Goal: Transaction & Acquisition: Purchase product/service

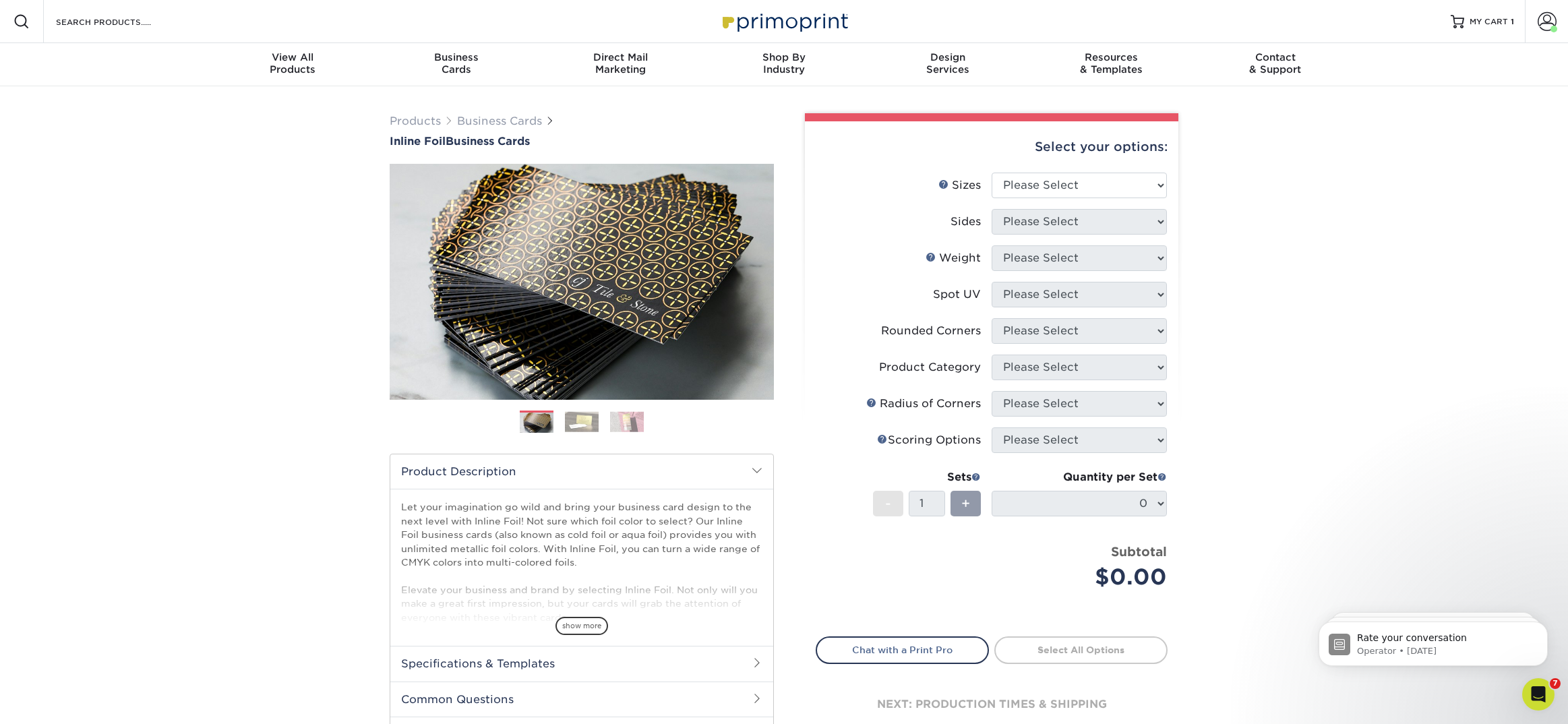
click at [247, 25] on div "Resources Menu Search Products Account [PERSON_NAME] Business Account Primoprin…" at bounding box center [784, 21] width 1568 height 43
click at [186, 27] on div "Resources Menu Search Products Account [PERSON_NAME] Business Account Primoprin…" at bounding box center [784, 21] width 1568 height 43
click at [126, 16] on input "Search Products" at bounding box center [120, 21] width 132 height 16
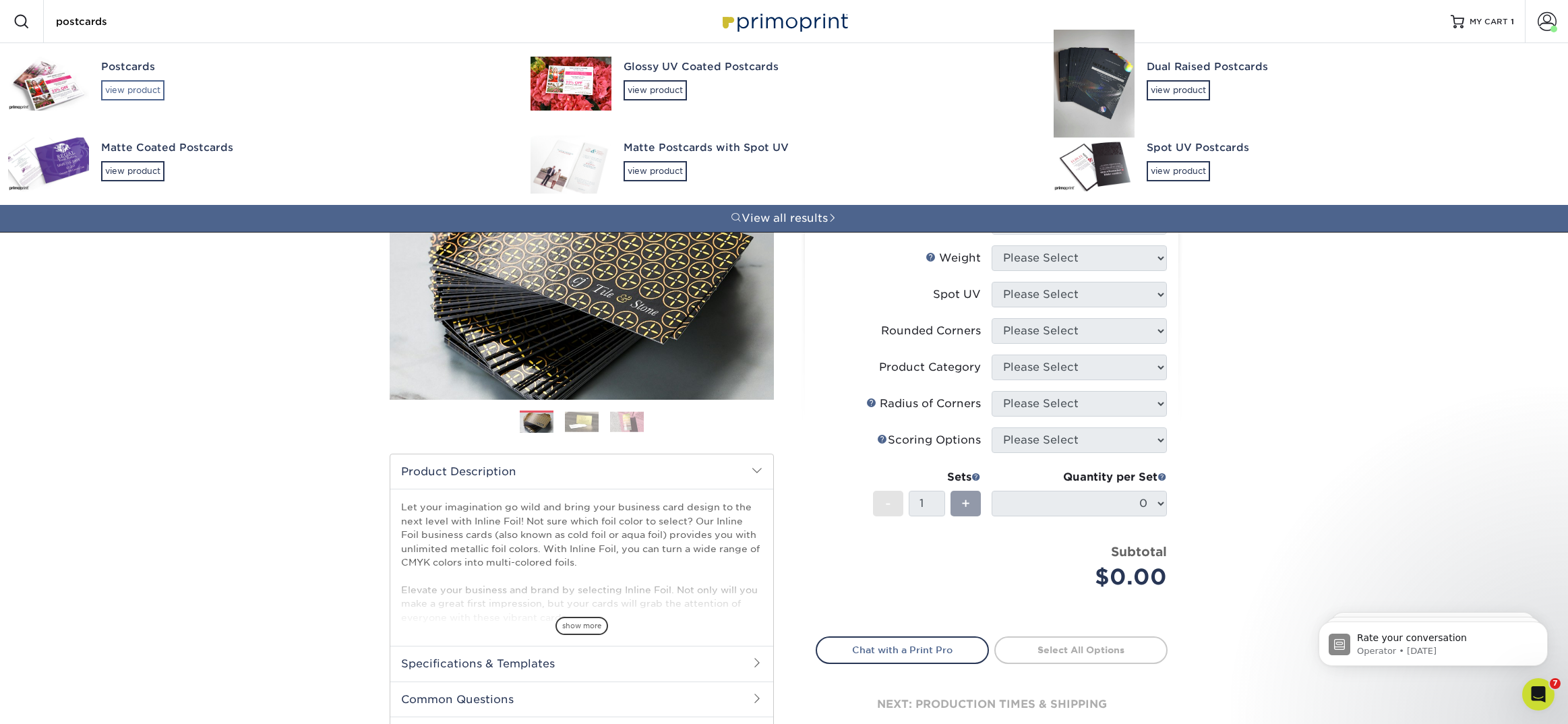
type input "postcards"
click at [145, 86] on div "view product" at bounding box center [133, 90] width 64 height 20
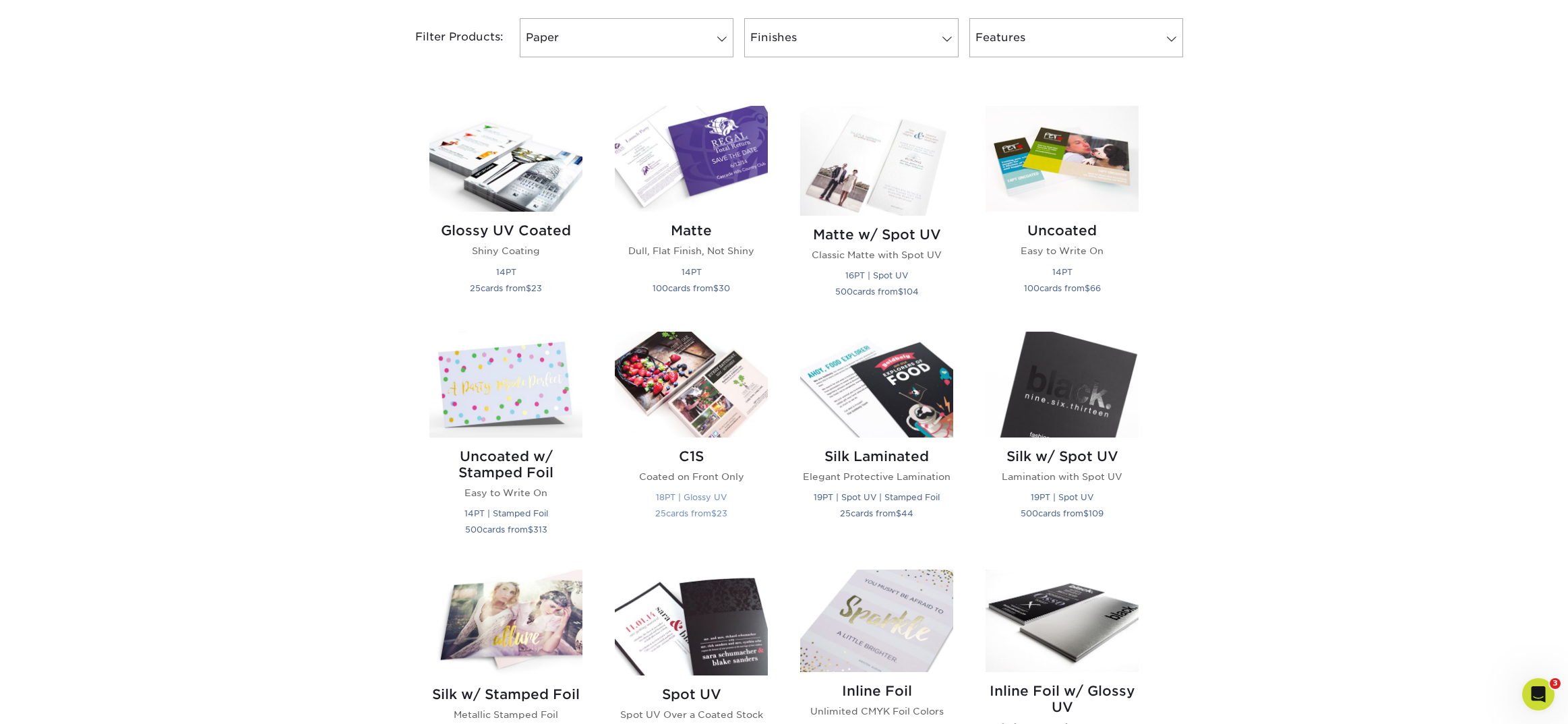
click at [692, 461] on h2 "C1S" at bounding box center [692, 456] width 153 height 16
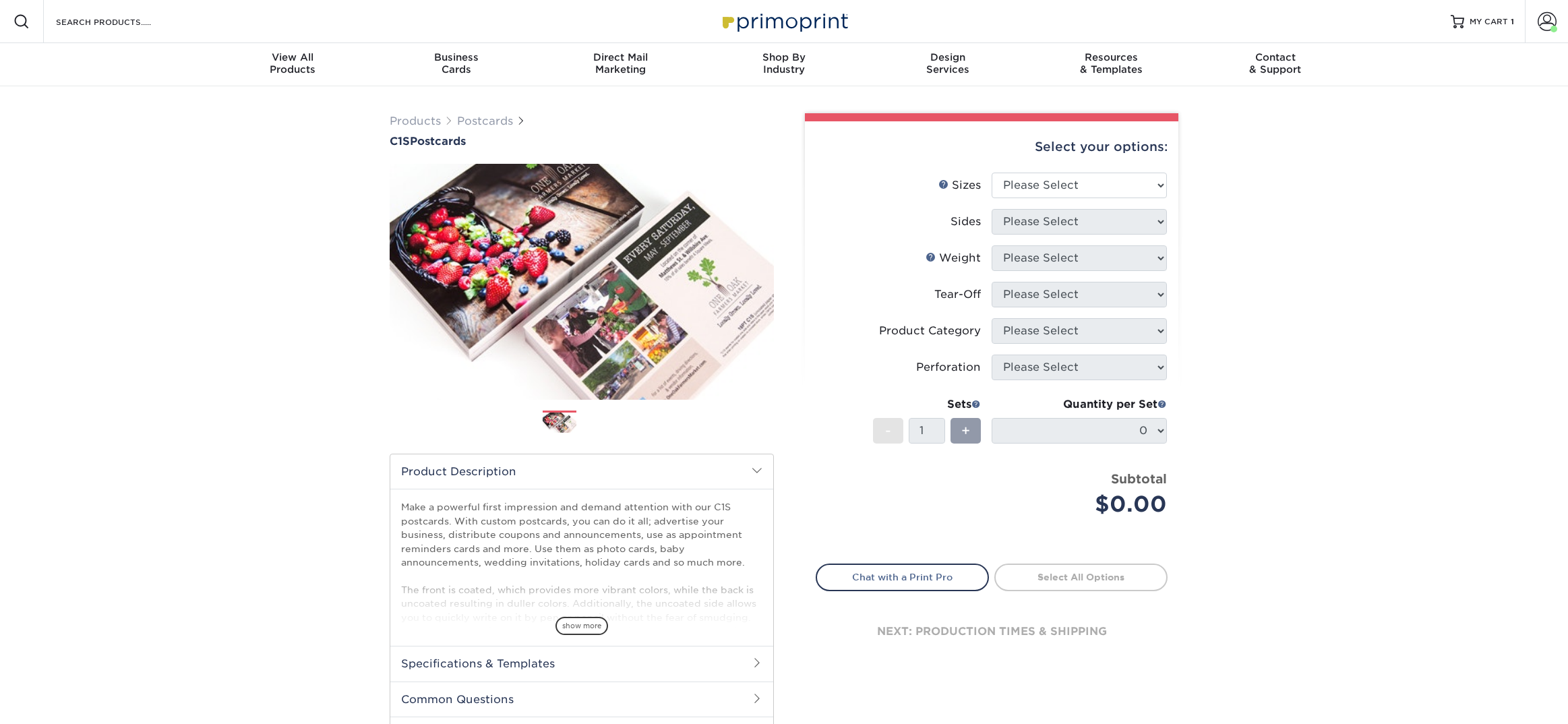
click at [1045, 198] on li "Sizes Help Sizes Please Select 2" x 6" 2" x 8" 2.12" x 5.5" 2.75" x 4.25" 2.75"…" at bounding box center [992, 191] width 351 height 36
click at [1043, 186] on select "Please Select 2" x 6" 2" x 8" 2.12" x 5.5" 2.75" x 4.25" 2.75" x 8.5" 3" x 3" 3…" at bounding box center [1079, 186] width 175 height 26
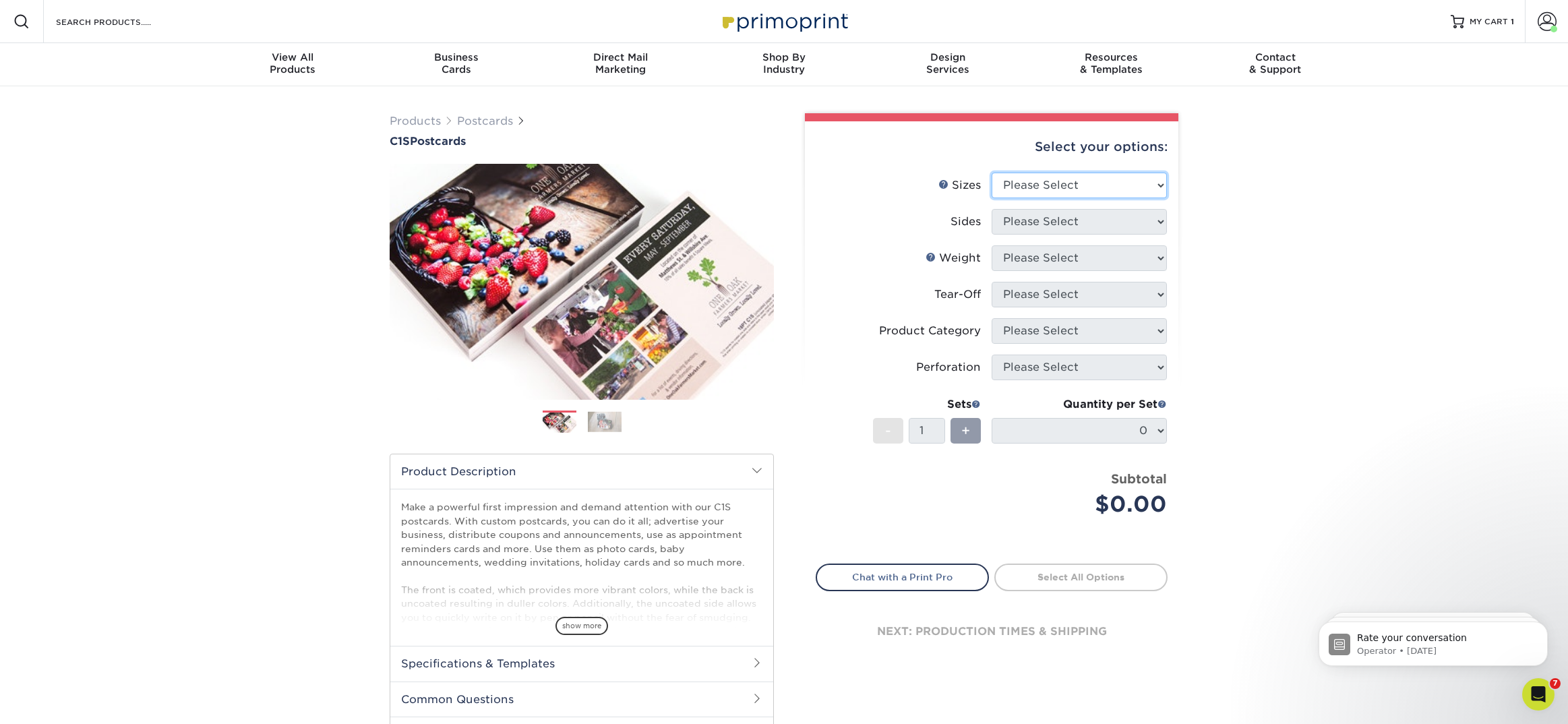
select select "4.25x5.50"
click at [992, 173] on select "Please Select 2" x 6" 2" x 8" 2.12" x 5.5" 2.75" x 4.25" 2.75" x 8.5" 3" x 3" 3…" at bounding box center [1079, 186] width 175 height 26
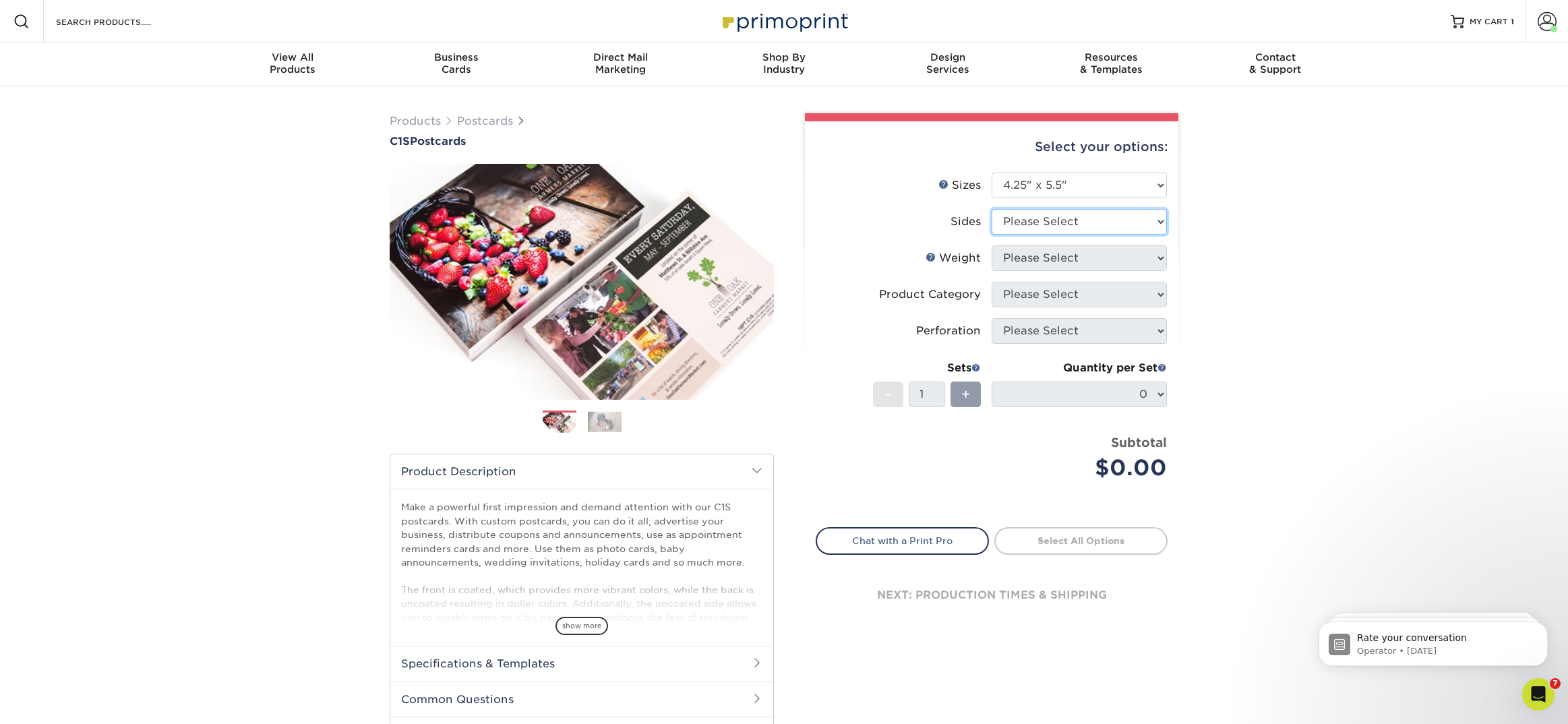
click at [1060, 222] on select "Please Select Print Both Sides Print Front Only" at bounding box center [1079, 222] width 175 height 26
select select "13abbda7-1d64-4f25-8bb2-c179b224825d"
click at [992, 209] on select "Please Select Print Both Sides Print Front Only" at bounding box center [1079, 222] width 175 height 26
click at [1049, 264] on select "Please Select 18PT C1S" at bounding box center [1079, 258] width 175 height 26
select select "18PTC1S"
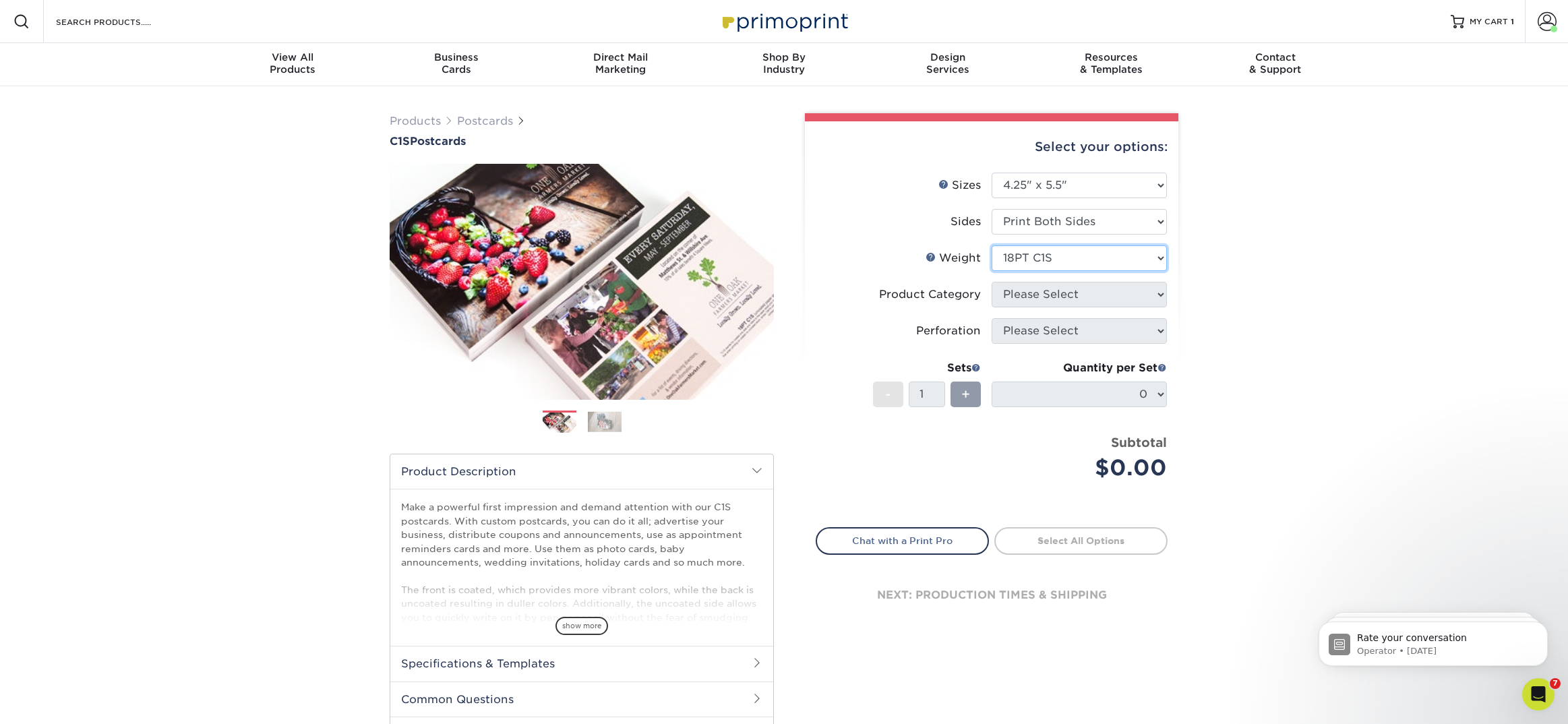
click at [992, 245] on select "Please Select 18PT C1S" at bounding box center [1079, 258] width 175 height 26
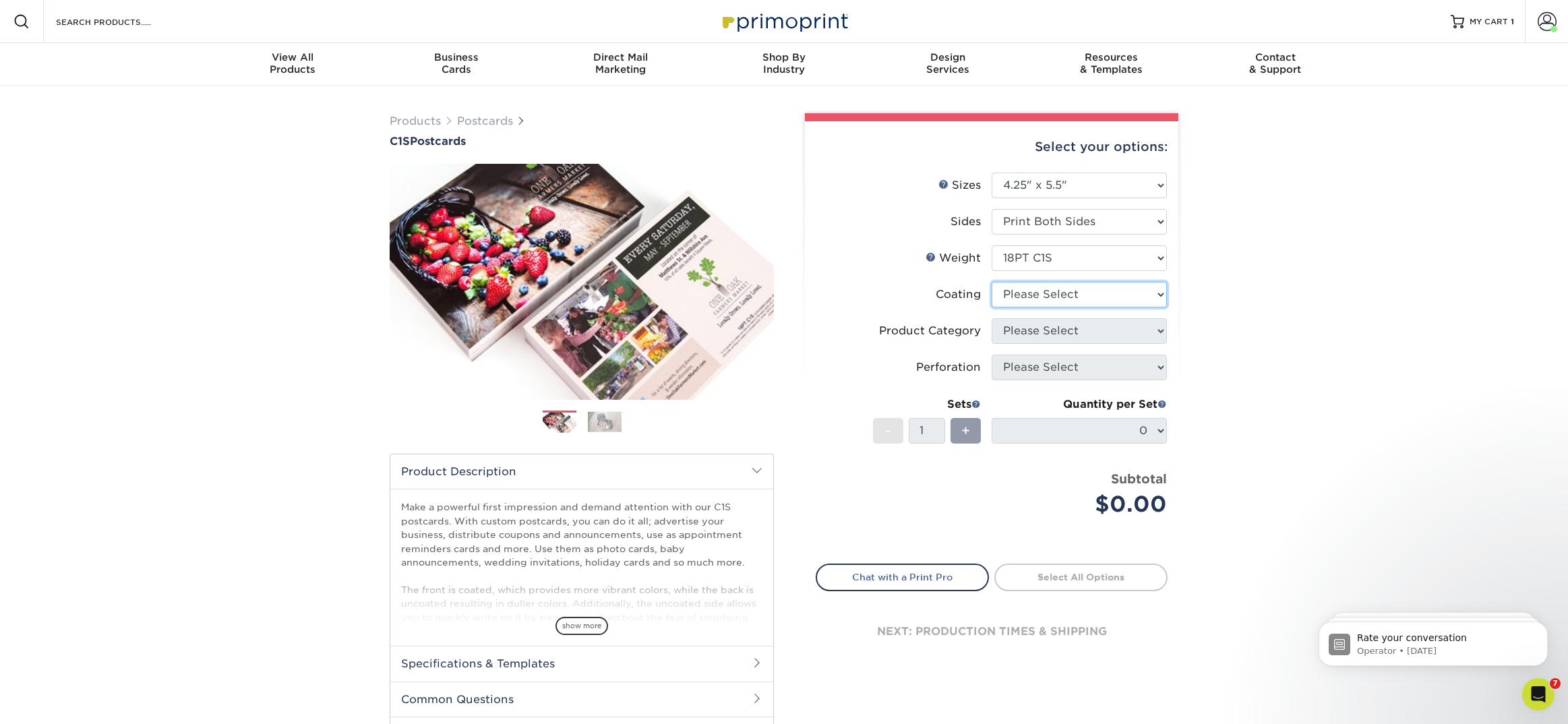
click at [1042, 297] on select at bounding box center [1079, 295] width 175 height 26
select select "1e8116af-acfc-44b1-83dc-8181aa338834"
click at [992, 282] on select at bounding box center [1079, 295] width 175 height 26
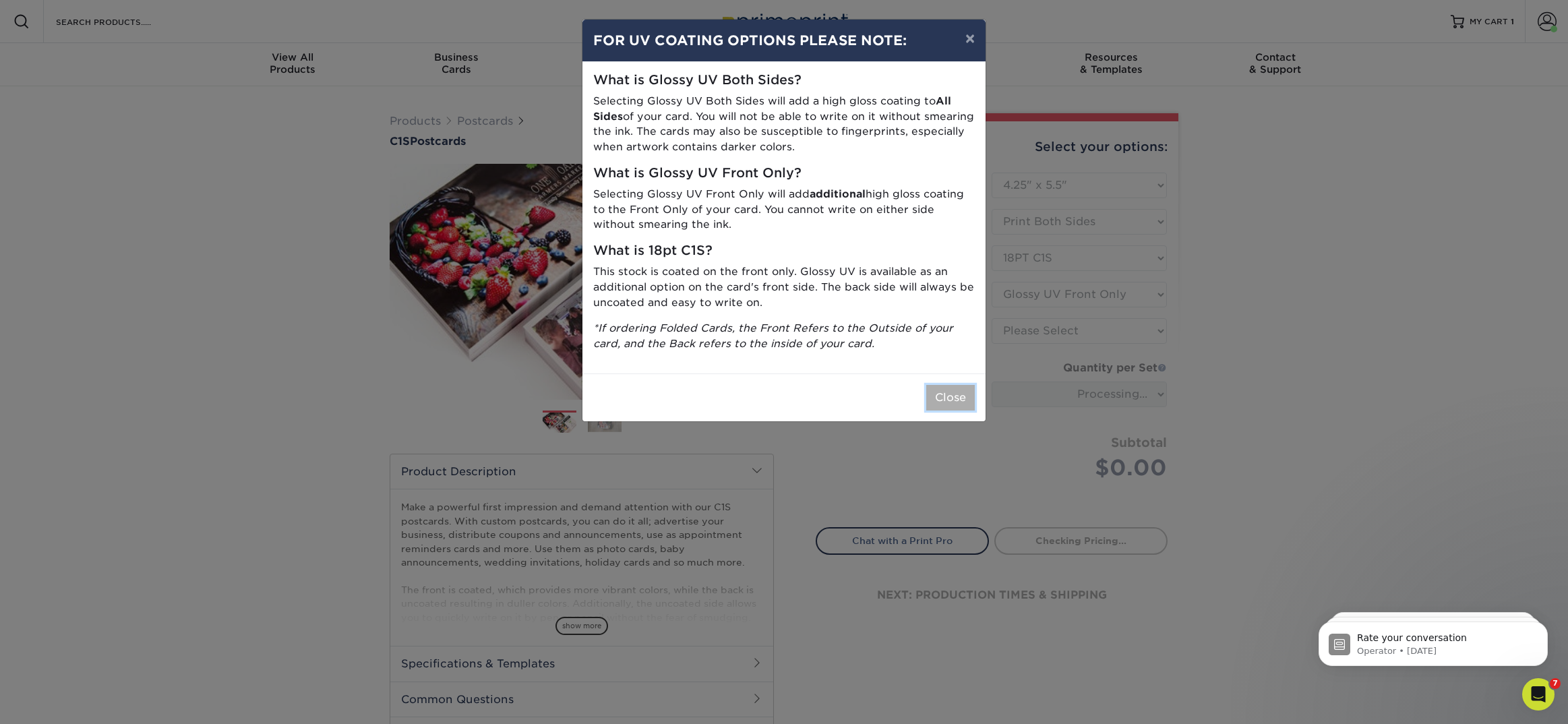
click at [966, 400] on button "Close" at bounding box center [951, 398] width 48 height 26
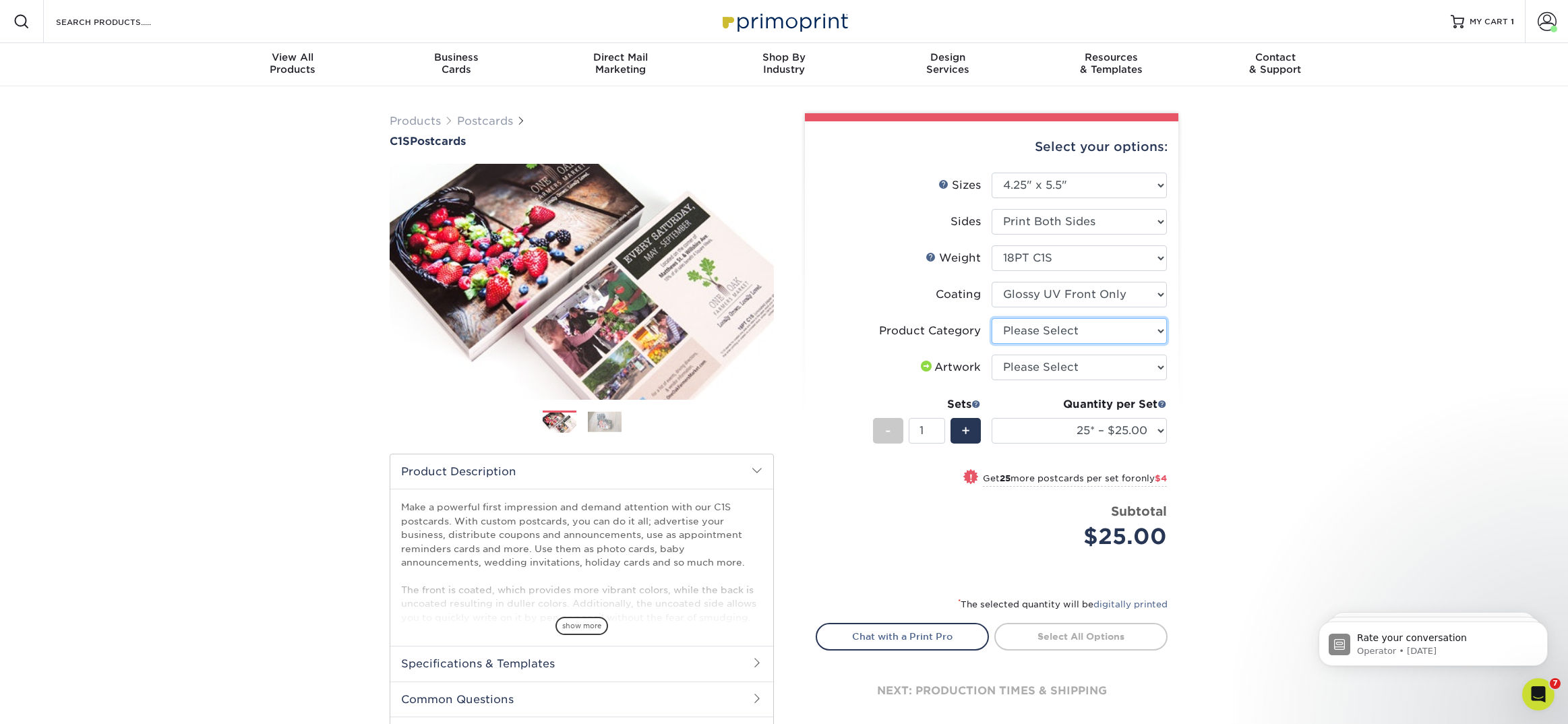
click at [1039, 332] on select "Please Select Postcards" at bounding box center [1079, 331] width 175 height 26
select select "9b7272e0-d6c8-4c3c-8e97-d3a1bcdab858"
click at [992, 318] on select "Please Select Postcards" at bounding box center [1079, 331] width 175 height 26
click at [1029, 373] on select "Please Select I will upload files I need a design - $150" at bounding box center [1079, 367] width 175 height 26
select select "upload"
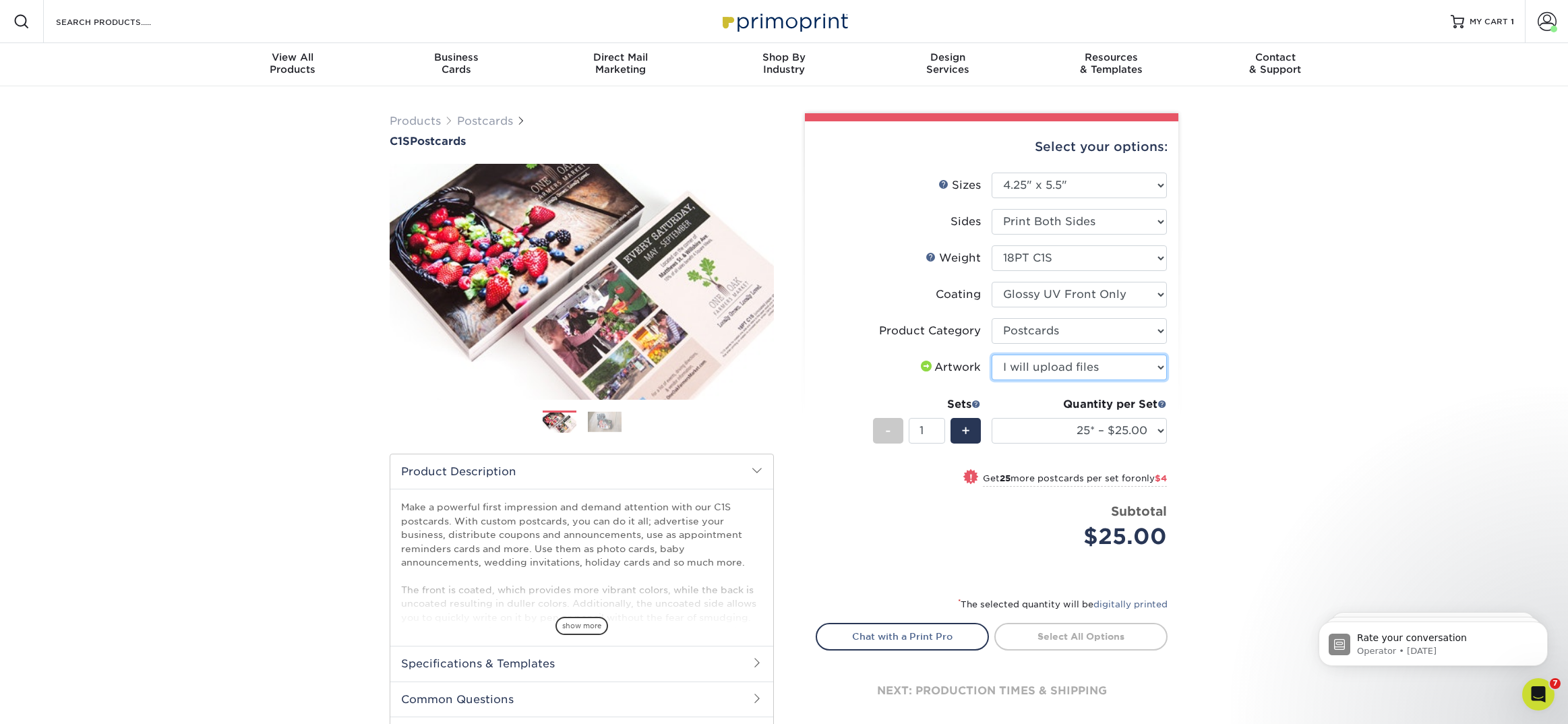
click at [992, 354] on select "Please Select I will upload files I need a design - $150" at bounding box center [1079, 367] width 175 height 26
click at [964, 430] on span "+" at bounding box center [966, 430] width 9 height 20
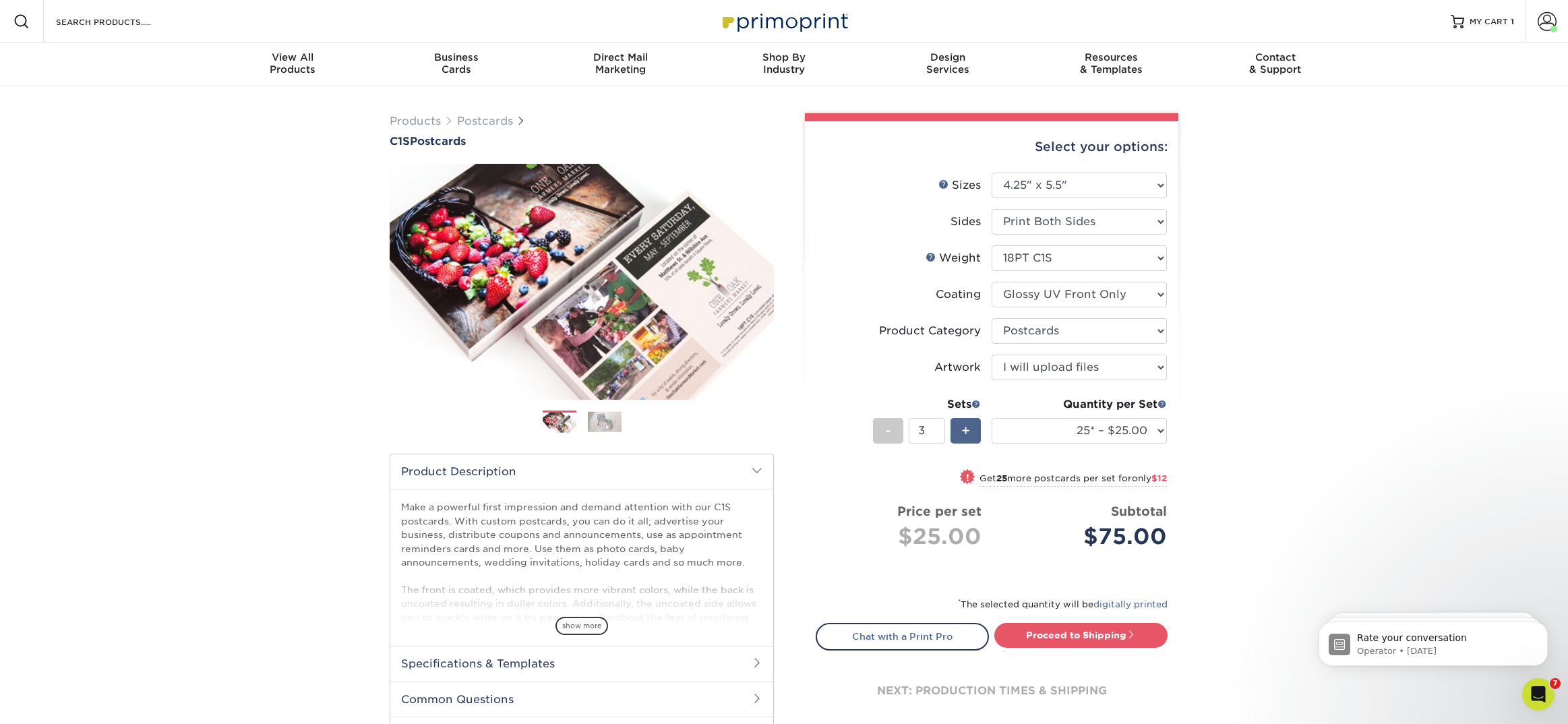
click at [964, 430] on span "+" at bounding box center [966, 430] width 9 height 20
type input "6"
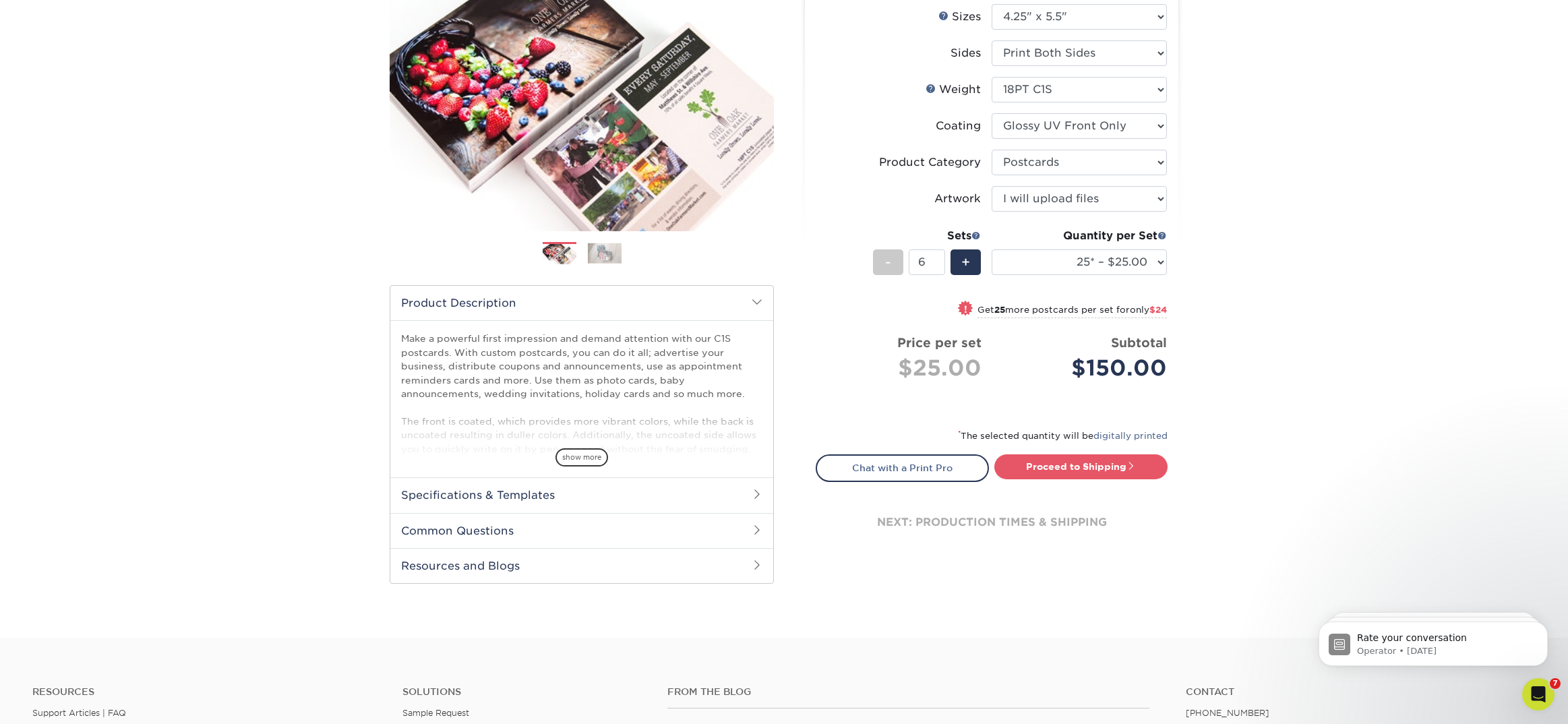
scroll to position [251, 0]
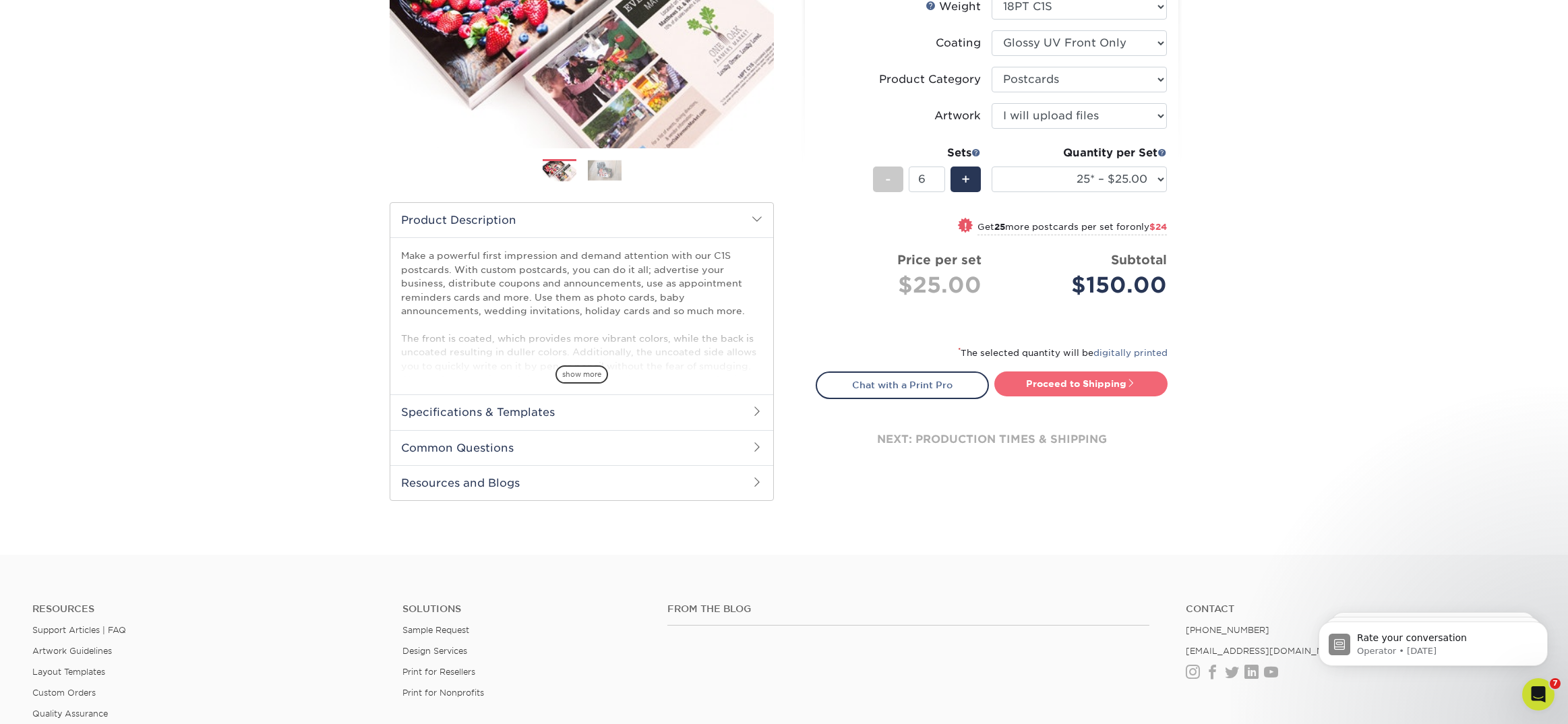
click at [1068, 378] on link "Proceed to Shipping" at bounding box center [1080, 383] width 173 height 24
type input "Set 1"
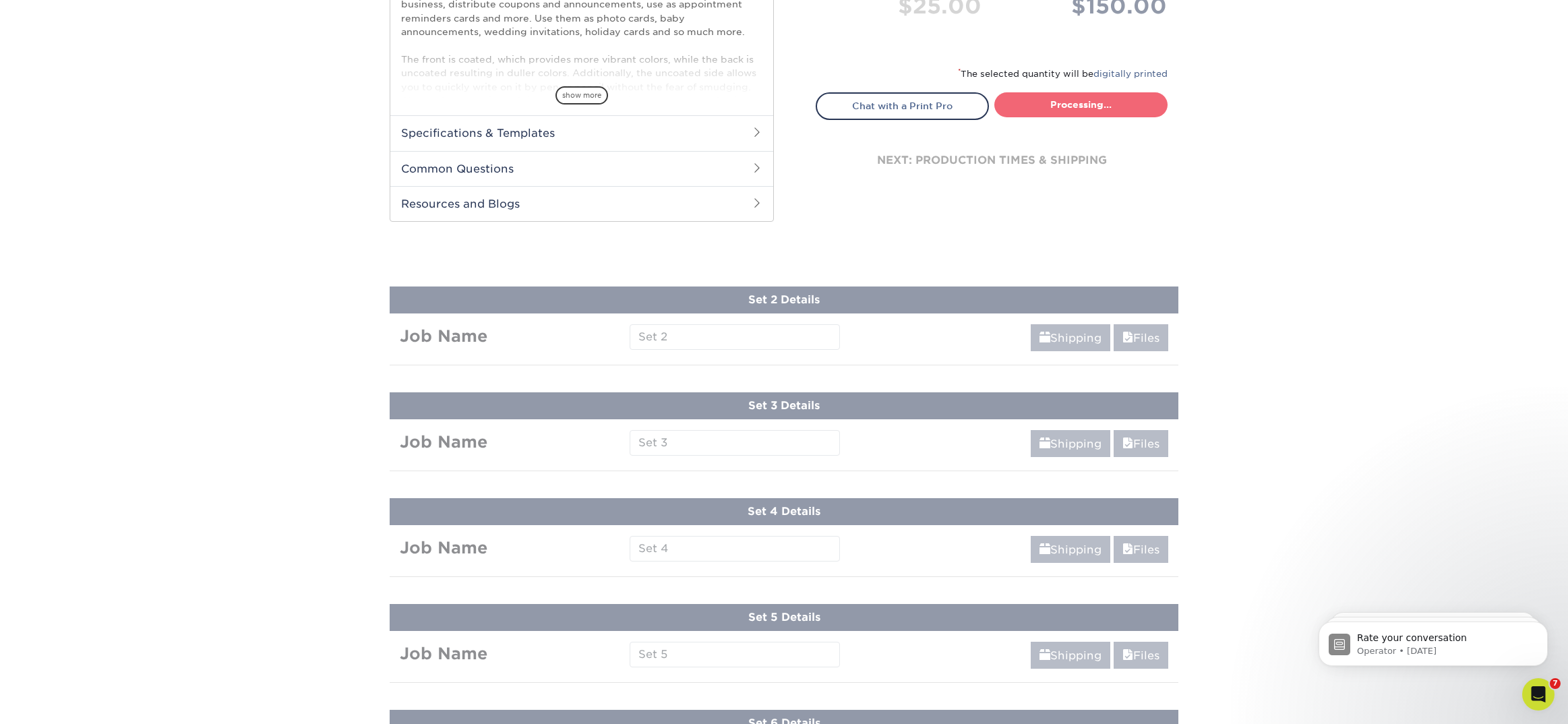
select select "a0c4bdf3-99cd-4e5e-9c3d-c9ac04ee62e8"
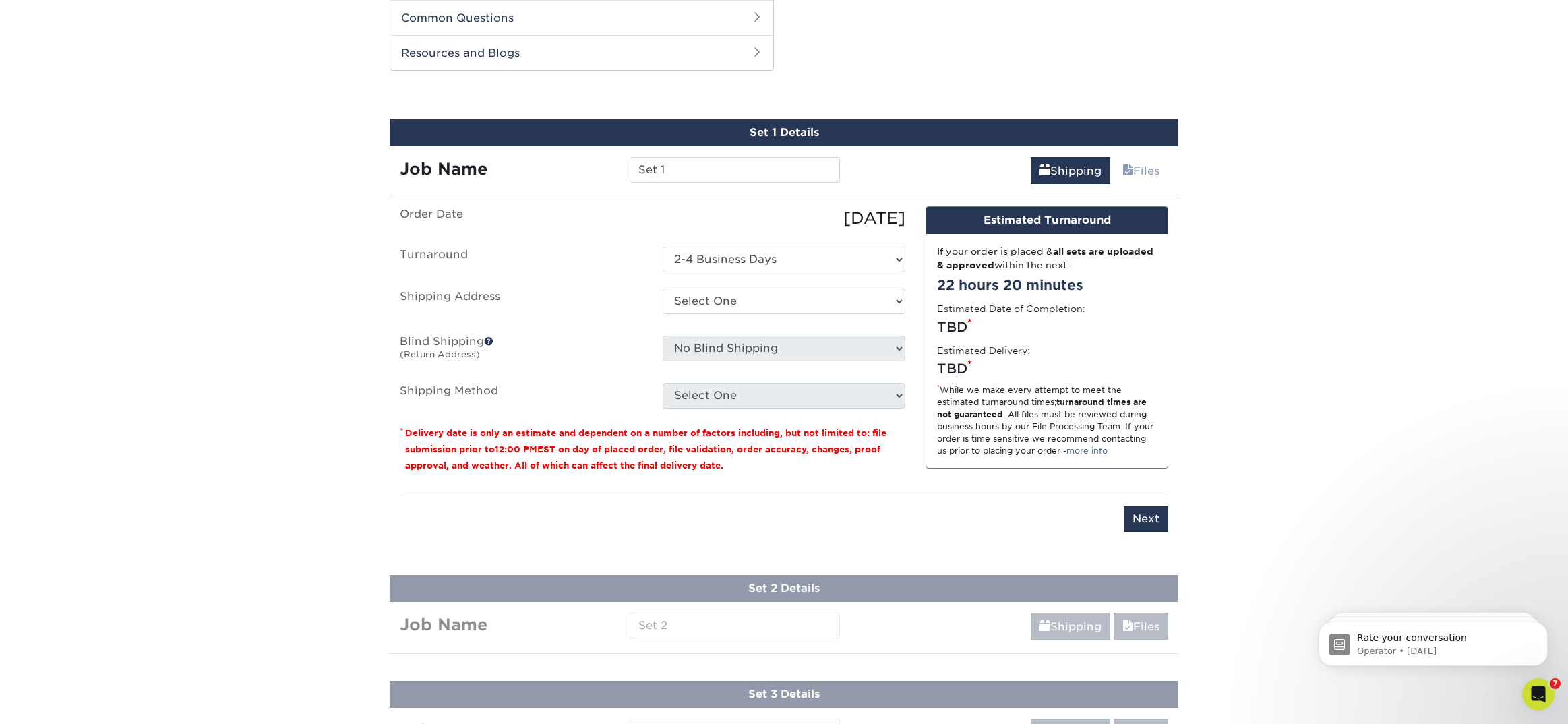
scroll to position [685, 0]
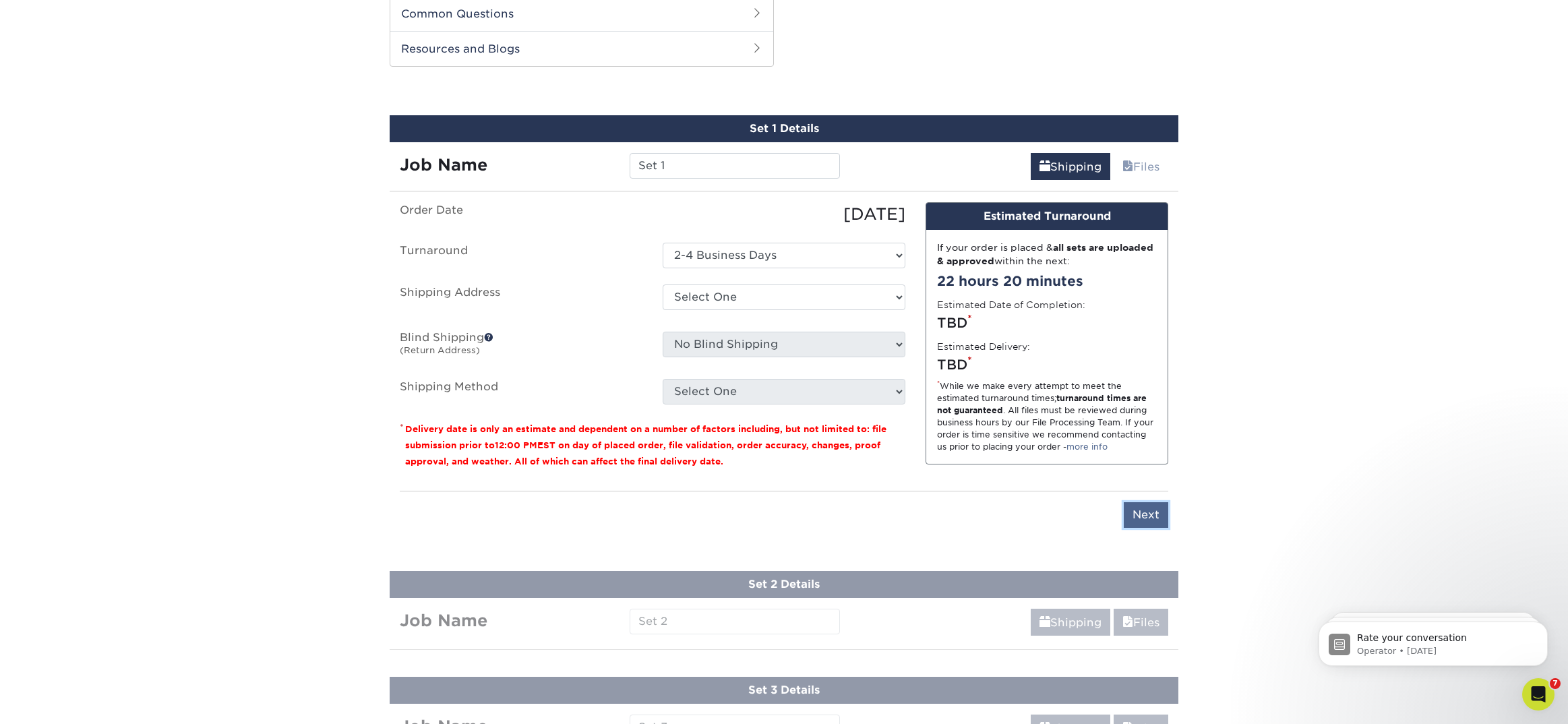
click at [1148, 516] on input "Next" at bounding box center [1145, 515] width 45 height 26
type input "Next"
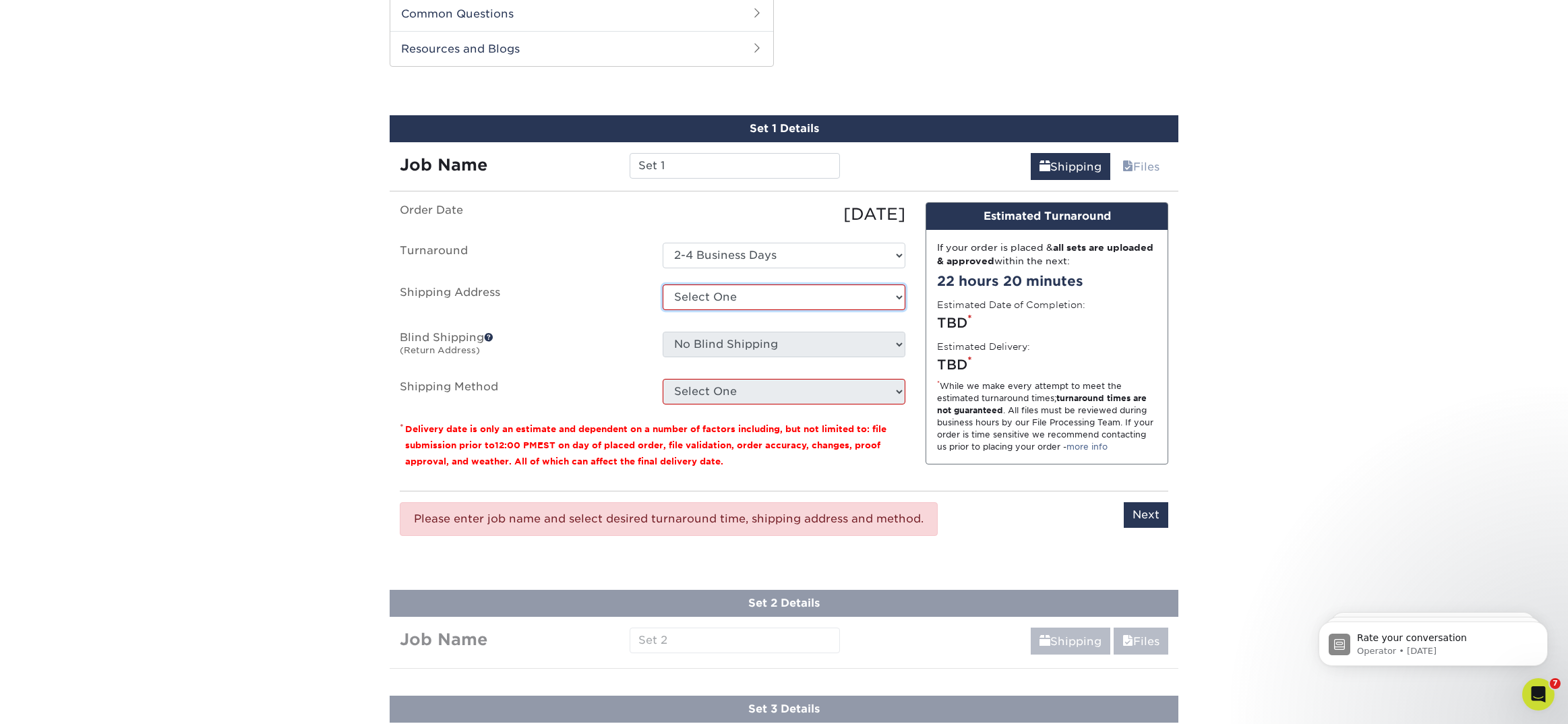
click at [763, 289] on select "Select One AK AK Arkansas Bacon Raton FL Boca Raton Bradent Brooklyn CA CA CA C…" at bounding box center [784, 297] width 242 height 26
select select "258241"
